Goal: Check status

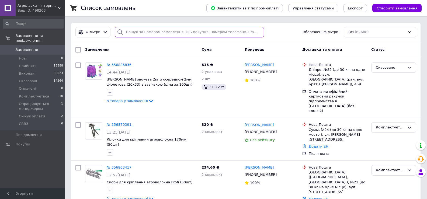
click at [150, 28] on input "search" at bounding box center [189, 32] width 149 height 11
paste input "0981159158"
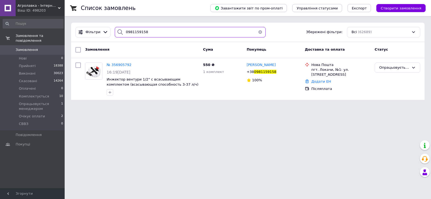
type input "0981159158"
click at [85, 106] on html "Агролавка - Інтернет-магазин Ваш ID: 498203 Сайт Агролавка - Інтернет-магазин К…" at bounding box center [215, 53] width 431 height 106
click at [260, 32] on button "button" at bounding box center [260, 32] width 11 height 11
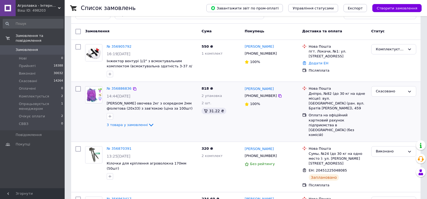
scroll to position [27, 0]
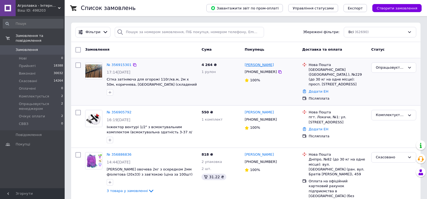
click at [250, 66] on link "Иван Бакай" at bounding box center [259, 64] width 29 height 5
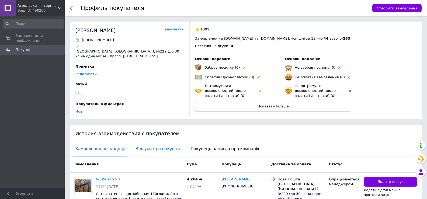
click at [143, 148] on span "Відгуки про покупця" at bounding box center [158, 149] width 50 height 14
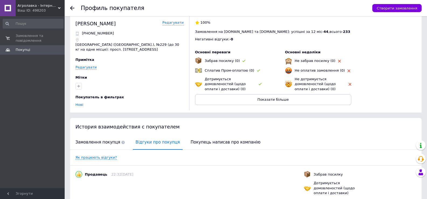
scroll to position [5, 0]
